Goal: Information Seeking & Learning: Learn about a topic

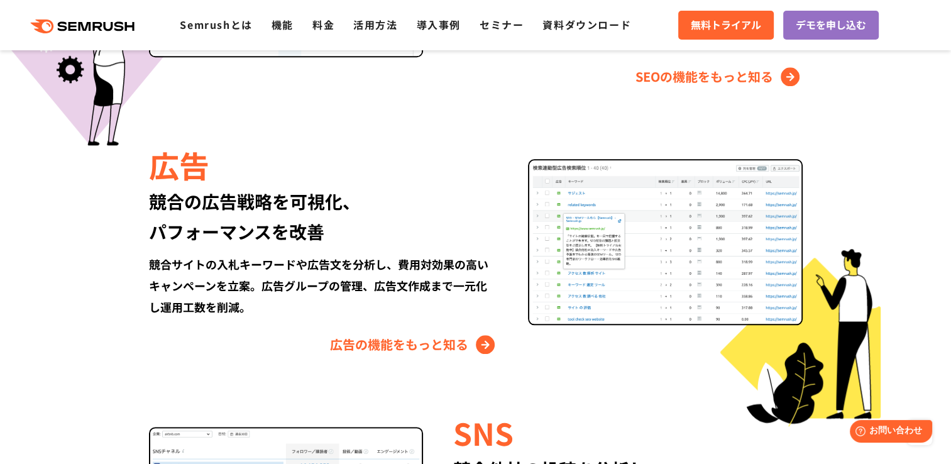
scroll to position [1385, 0]
click at [460, 338] on link "広告の機能をもっと知る" at bounding box center [414, 345] width 168 height 20
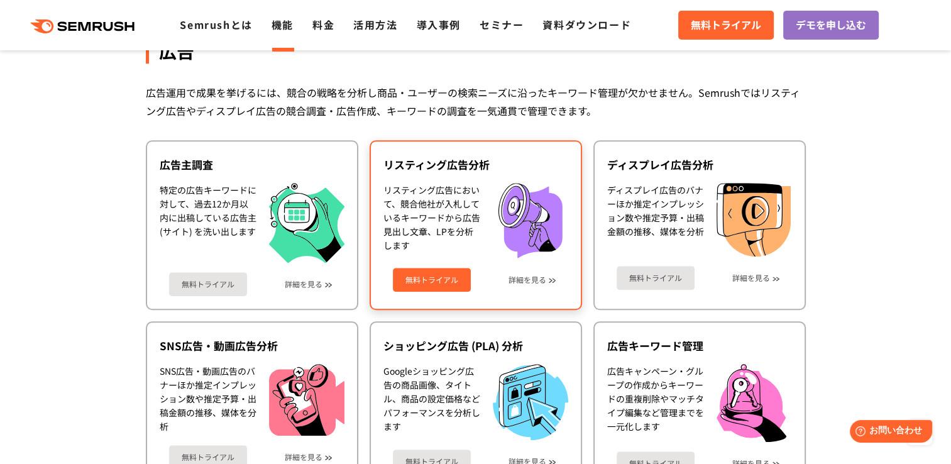
scroll to position [1139, 0]
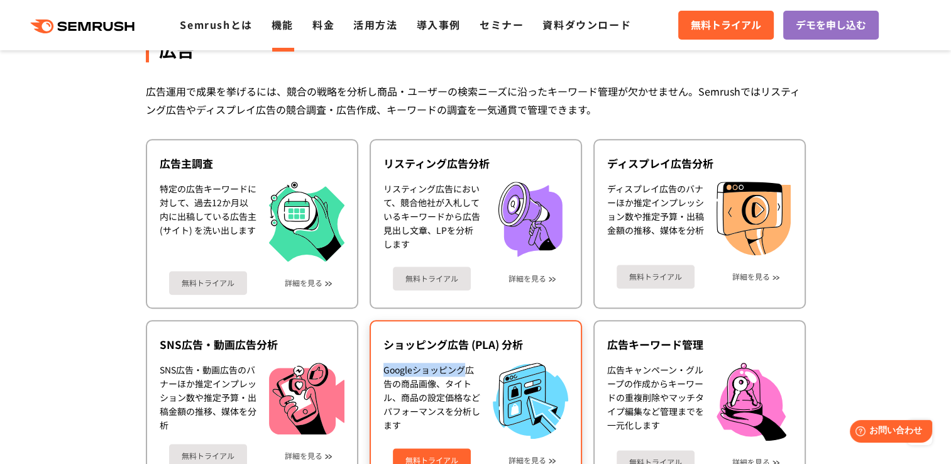
drag, startPoint x: 548, startPoint y: 320, endPoint x: 448, endPoint y: 368, distance: 111.3
click at [448, 368] on div "ショッピング広告 (PLA) 分析 Googleショッピング広告の商品画像、タイトル、商品の設定価格などパフォーマンスを分析します 無料トライアル 詳細を見る" at bounding box center [476, 404] width 212 height 168
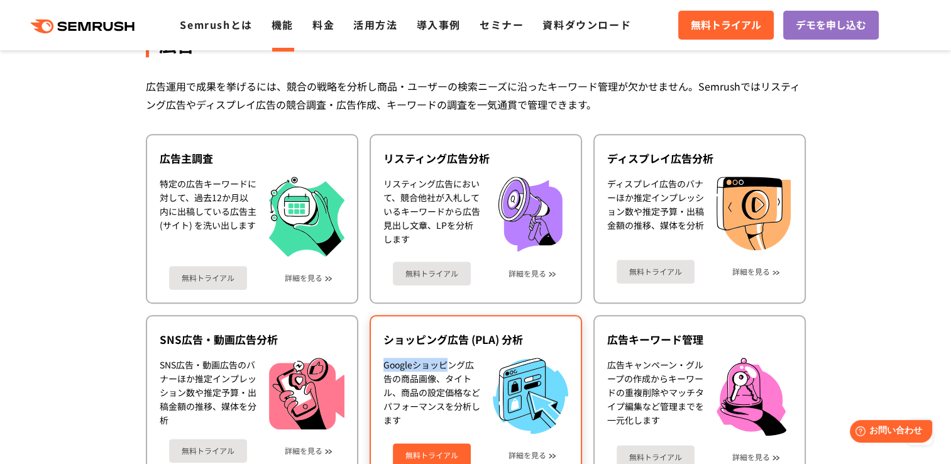
scroll to position [1145, 0]
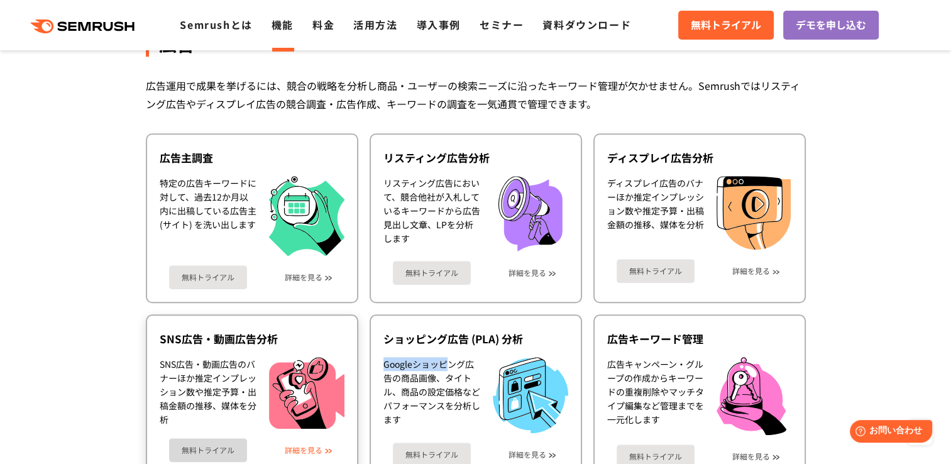
click at [291, 446] on link "詳細を見る" at bounding box center [304, 450] width 38 height 9
